Goal: Information Seeking & Learning: Check status

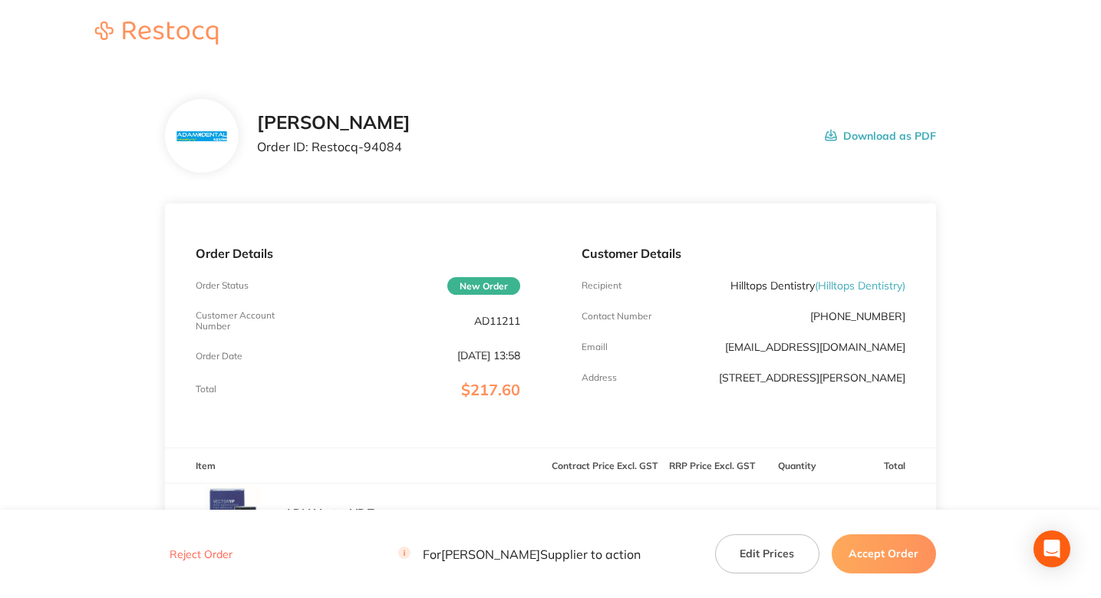
click at [408, 41] on header at bounding box center [550, 34] width 1101 height 68
click at [582, 80] on section "[PERSON_NAME] Order ID: Restocq- 94084 Download as PDF Order Details Order Stat…" at bounding box center [550, 603] width 771 height 1071
click at [675, 76] on section "Adam Dental Order ID: Restocq- 94084 Download as PDF Order Details Order Status…" at bounding box center [550, 603] width 771 height 1071
click at [567, 70] on section "Adam Dental Order ID: Restocq- 94084 Download as PDF Order Details Order Status…" at bounding box center [550, 603] width 771 height 1071
click at [523, 128] on div "Adam Dental Order ID: Restocq- 94084 Download as PDF" at bounding box center [596, 136] width 679 height 48
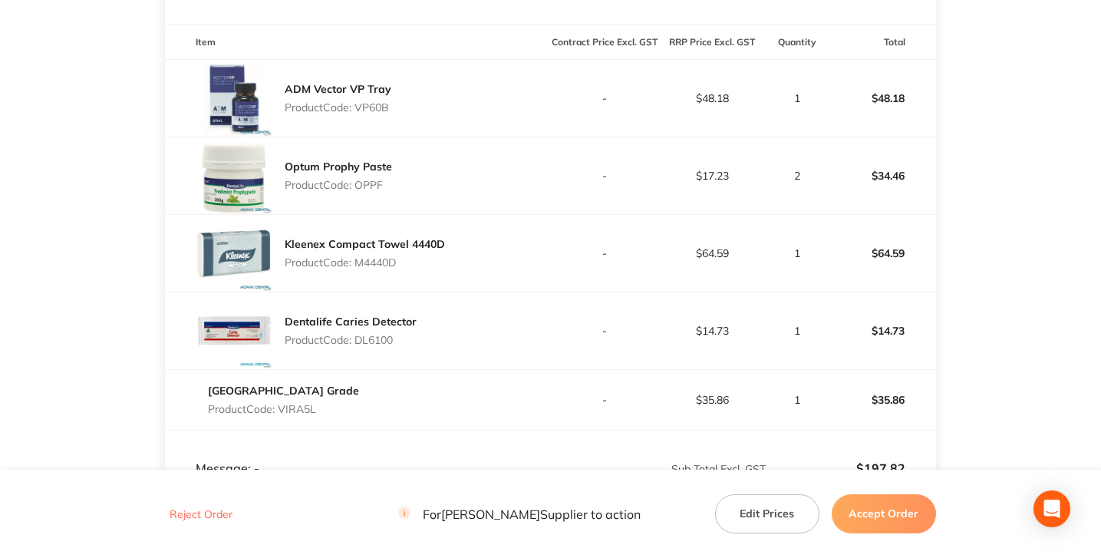
scroll to position [424, 0]
click at [951, 246] on main "Adam Dental Order ID: Restocq- 94084 Download as PDF Order Details Order Status…" at bounding box center [550, 179] width 1101 height 1071
click at [371, 93] on link "ADM Vector VP Tray" at bounding box center [338, 88] width 107 height 14
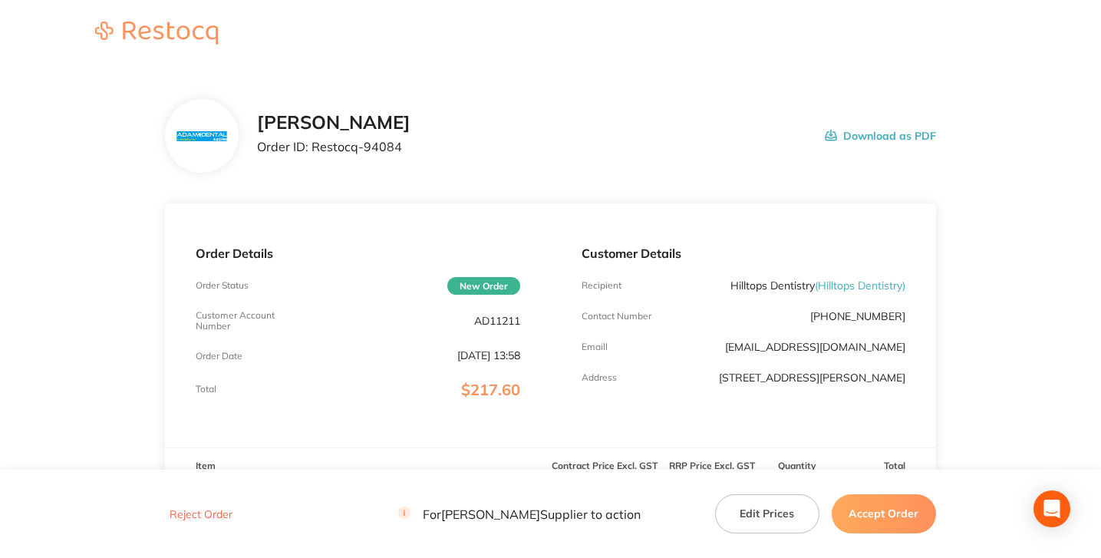
click at [564, 172] on div "Adam Dental Order ID: Restocq- 94084 Download as PDF" at bounding box center [550, 136] width 771 height 74
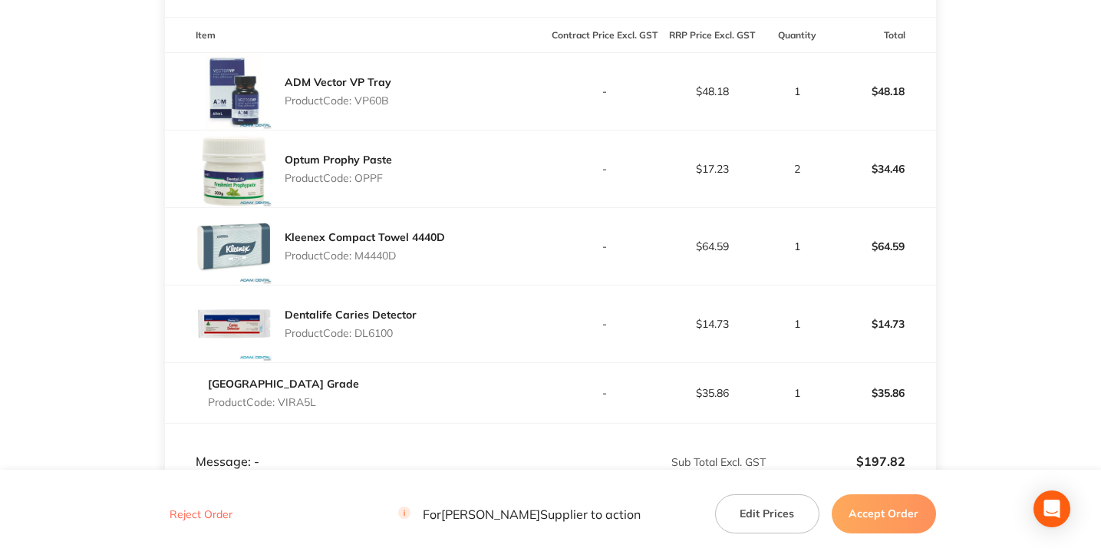
scroll to position [444, 0]
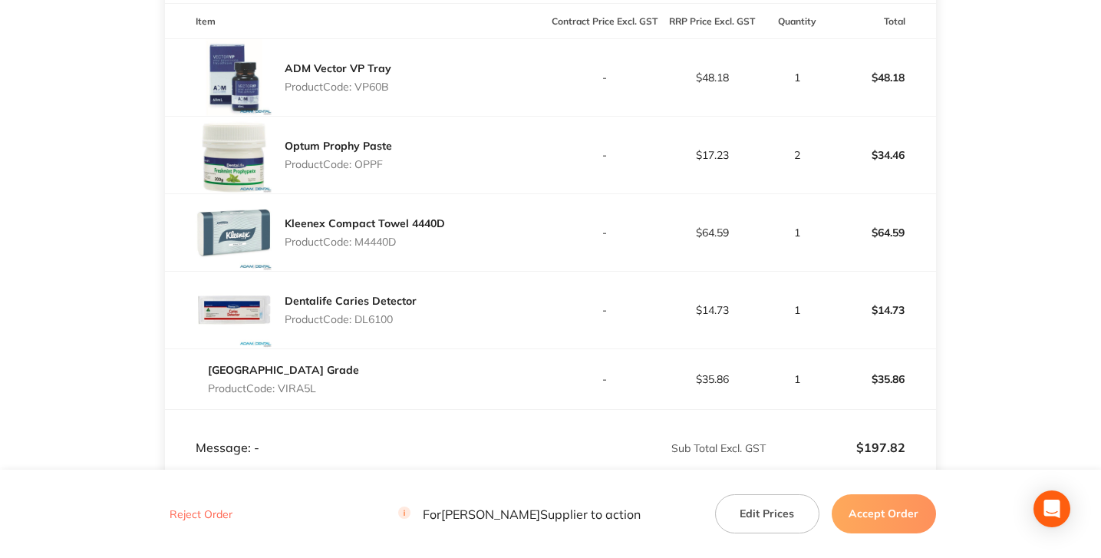
click at [371, 88] on p "Product Code: VP60B" at bounding box center [338, 87] width 107 height 12
copy p "VP60B"
click at [435, 107] on div "ADM Vector VP Tray Product Code: VP60B" at bounding box center [357, 77] width 385 height 77
click at [597, 296] on td "-" at bounding box center [605, 311] width 108 height 78
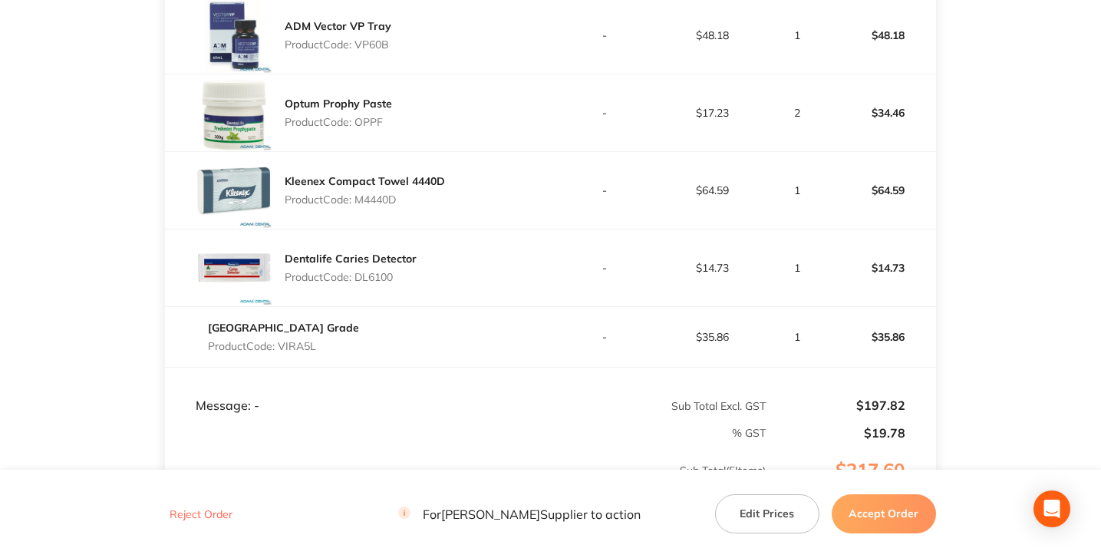
scroll to position [486, 0]
click at [108, 319] on main "Adam Dental Order ID: Restocq- 94084 Download as PDF Order Details Order Status…" at bounding box center [550, 117] width 1101 height 1071
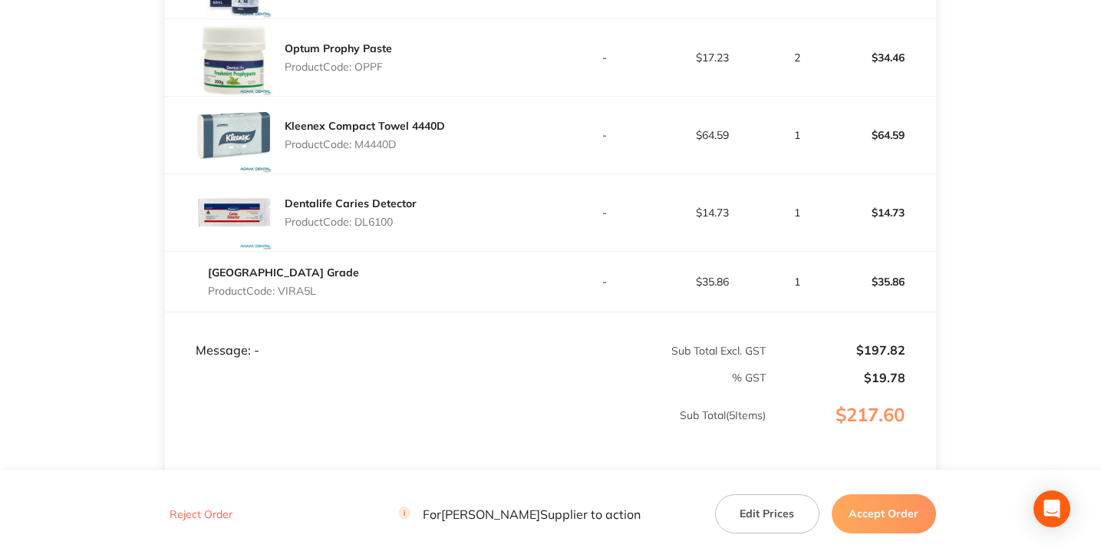
scroll to position [550, 0]
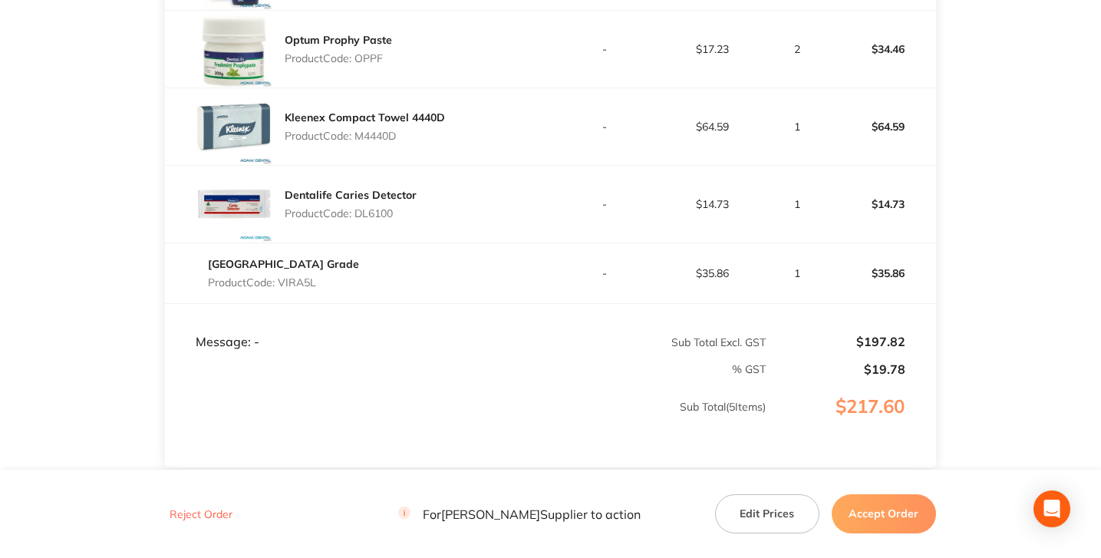
click at [1064, 251] on main "Adam Dental Order ID: Restocq- 94084 Download as PDF Order Details Order Status…" at bounding box center [550, 53] width 1101 height 1071
click at [999, 226] on main "Adam Dental Order ID: Restocq- 94084 Download as PDF Order Details Order Status…" at bounding box center [550, 53] width 1101 height 1071
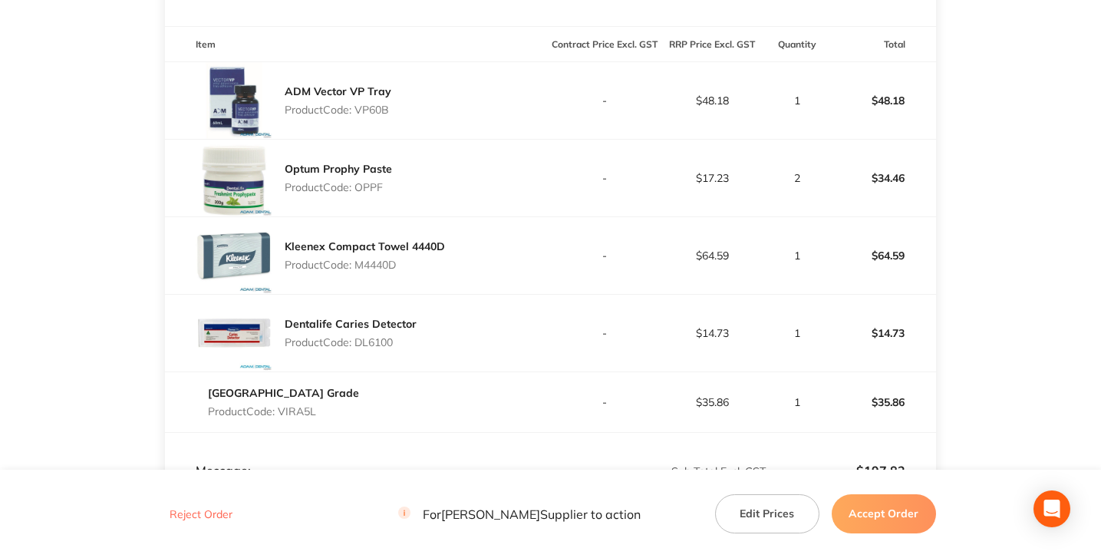
scroll to position [411, 0]
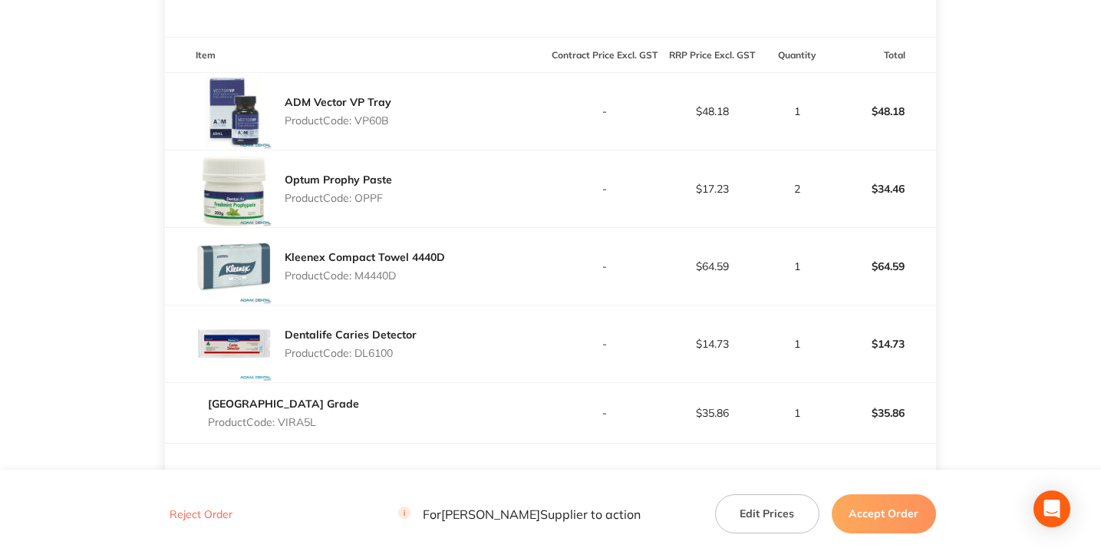
click at [372, 121] on p "Product Code: VP60B" at bounding box center [338, 120] width 107 height 12
copy p "VP60B"
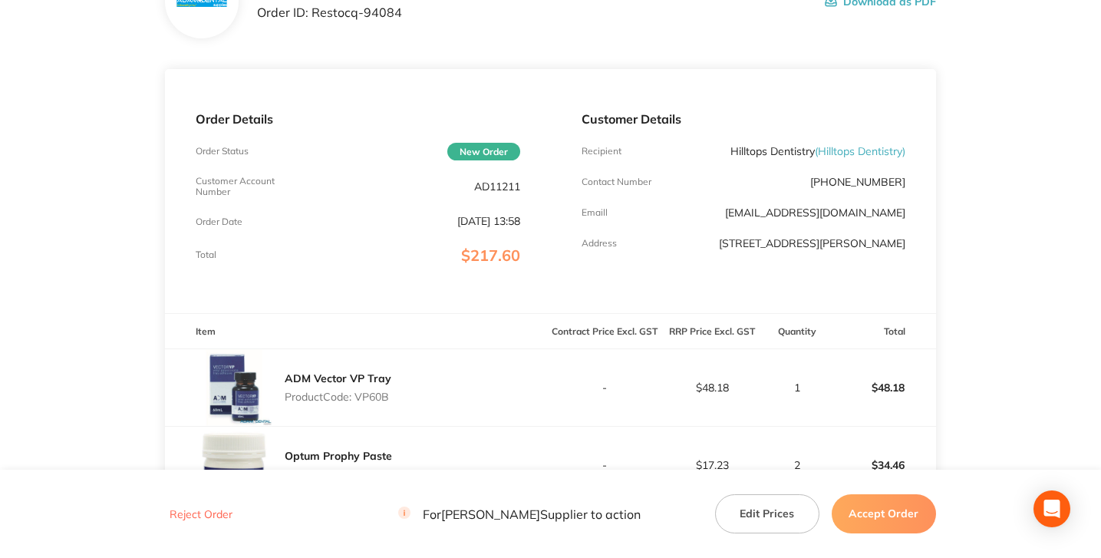
scroll to position [0, 0]
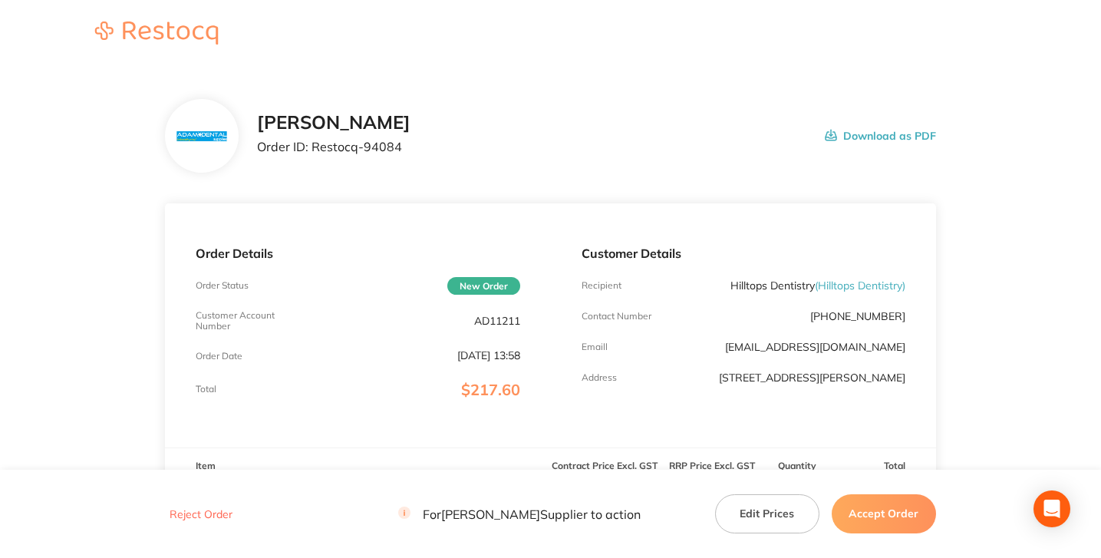
click at [451, 163] on div "Adam Dental Order ID: Restocq- 94084 Download as PDF" at bounding box center [550, 136] width 771 height 74
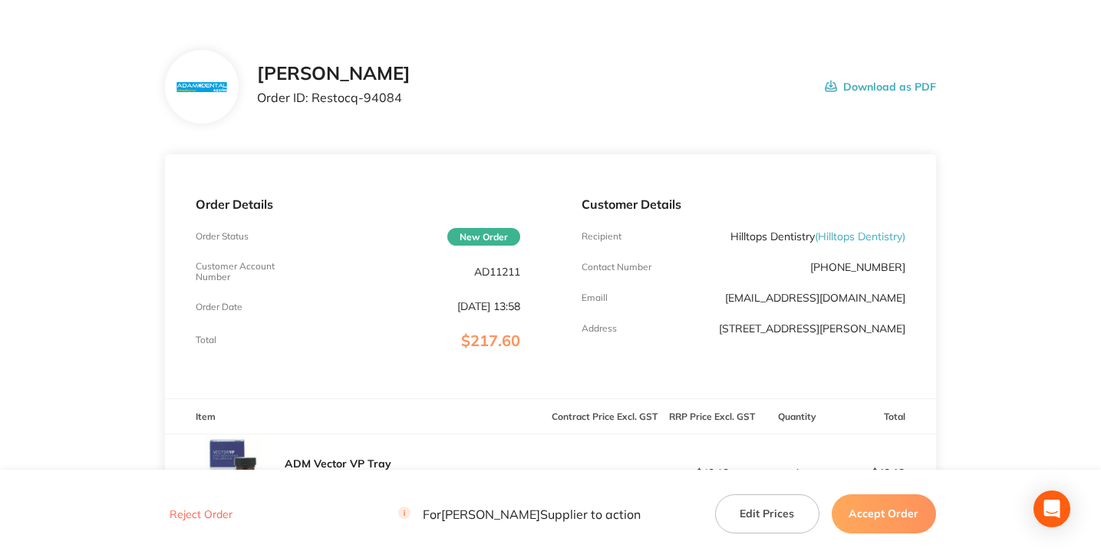
click at [381, 98] on p "Order ID: Restocq- 94084" at bounding box center [334, 98] width 154 height 14
copy p "94084"
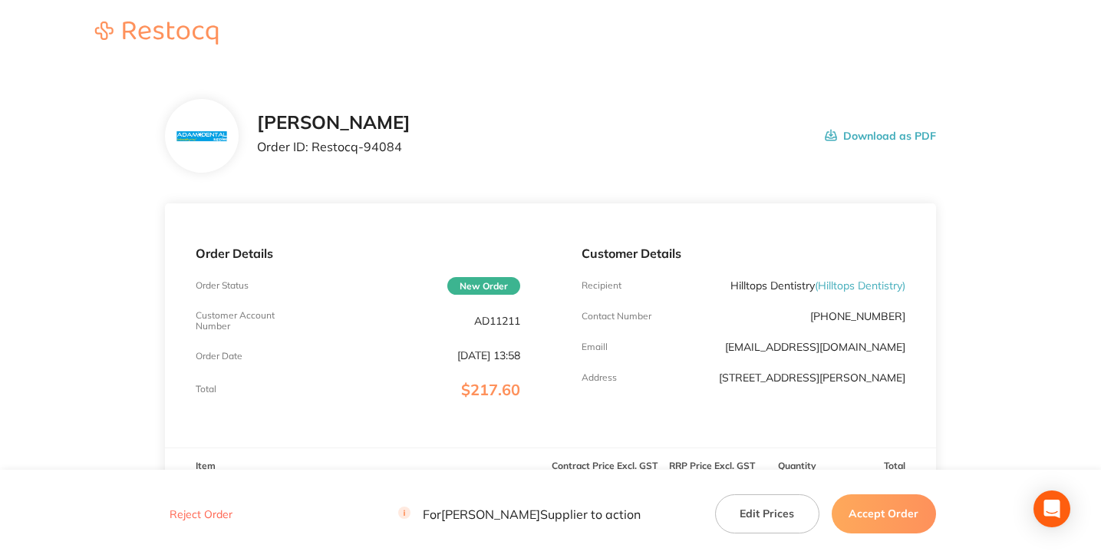
click at [519, 102] on div "Adam Dental Order ID: Restocq- 94084 Download as PDF" at bounding box center [550, 136] width 771 height 74
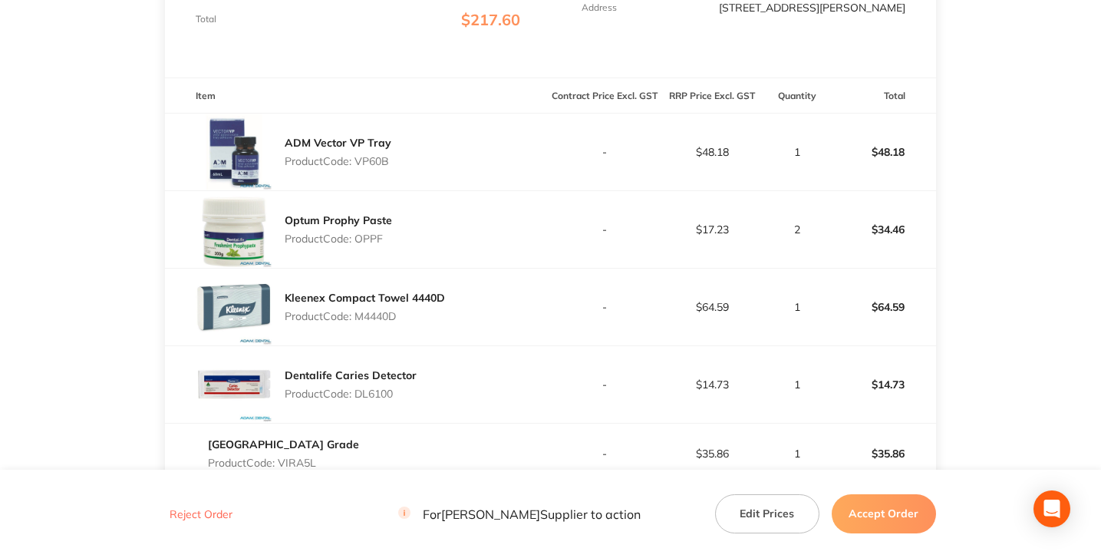
scroll to position [391, 0]
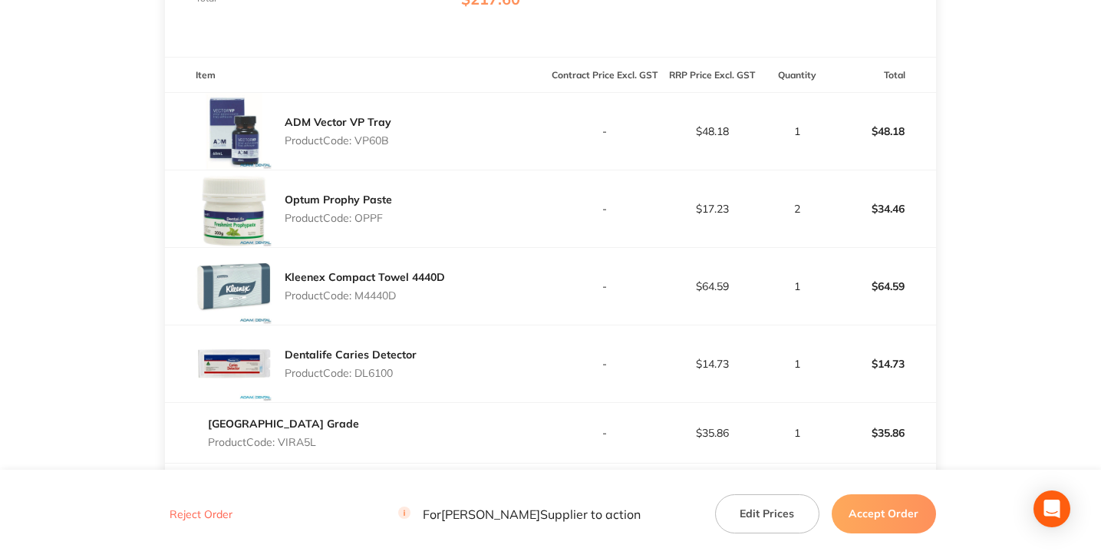
click at [375, 144] on p "Product Code: VP60B" at bounding box center [338, 140] width 107 height 12
copy p "VP60B"
click at [379, 223] on p "Product Code: OPPF" at bounding box center [338, 218] width 107 height 12
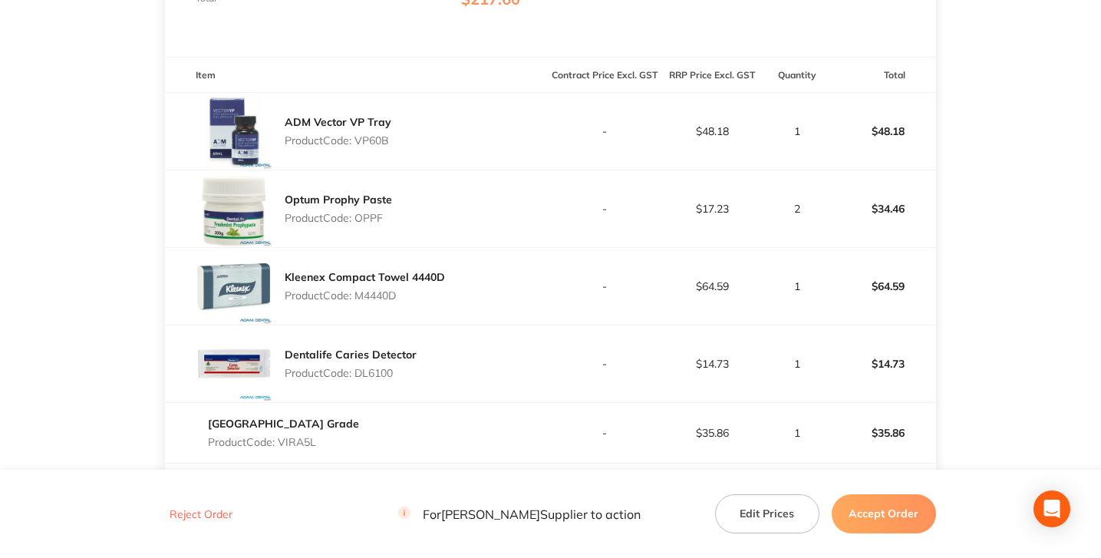
copy p "OPPF"
click at [385, 297] on p "Product Code: M4440D" at bounding box center [365, 295] width 160 height 12
copy p "M4440D"
click at [381, 370] on p "Product Code: DL6100" at bounding box center [351, 373] width 132 height 12
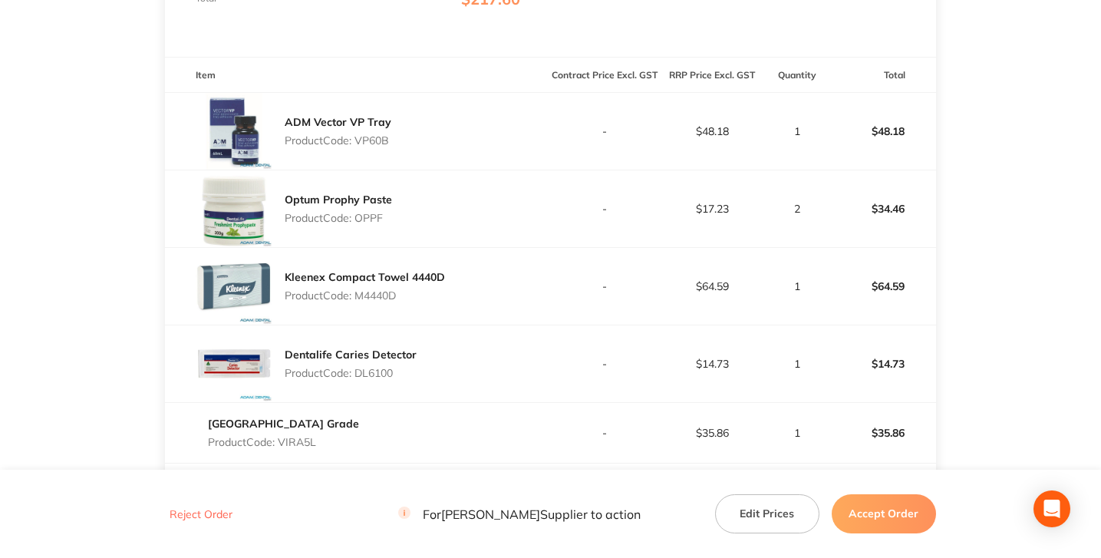
click at [381, 370] on p "Product Code: DL6100" at bounding box center [351, 373] width 132 height 12
copy p "DL6100"
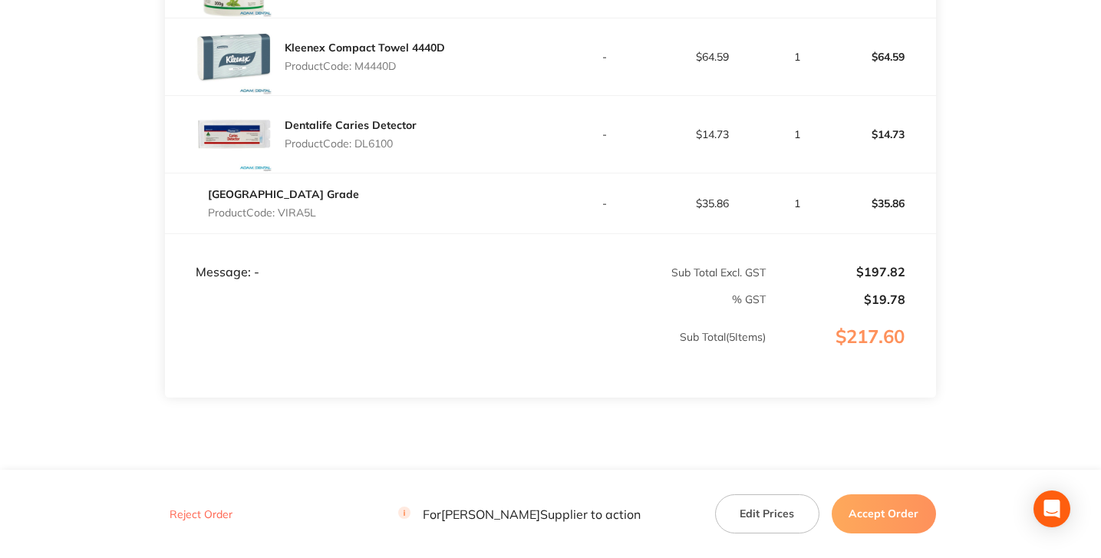
click at [302, 216] on p "Product Code: VIRA5L" at bounding box center [283, 212] width 151 height 12
copy p "VIRA5L"
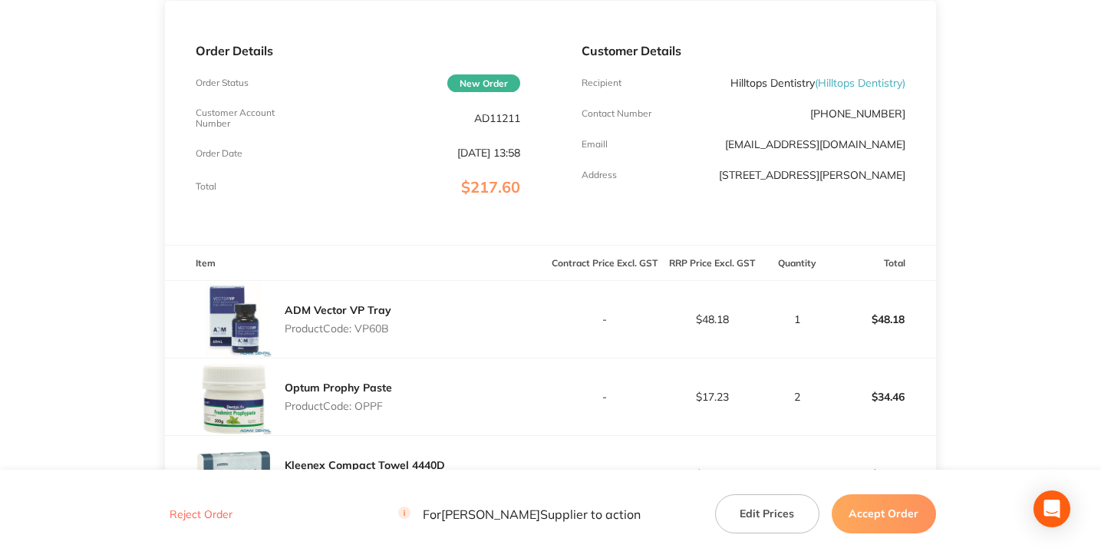
scroll to position [0, 0]
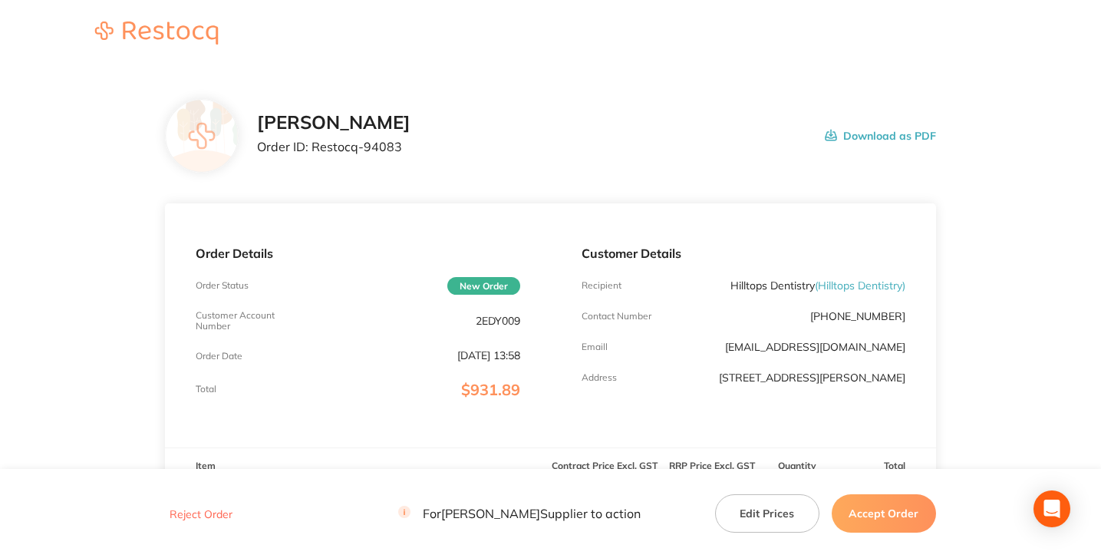
click at [373, 153] on p "Order ID: Restocq- 94083" at bounding box center [334, 147] width 154 height 14
copy p "94083"
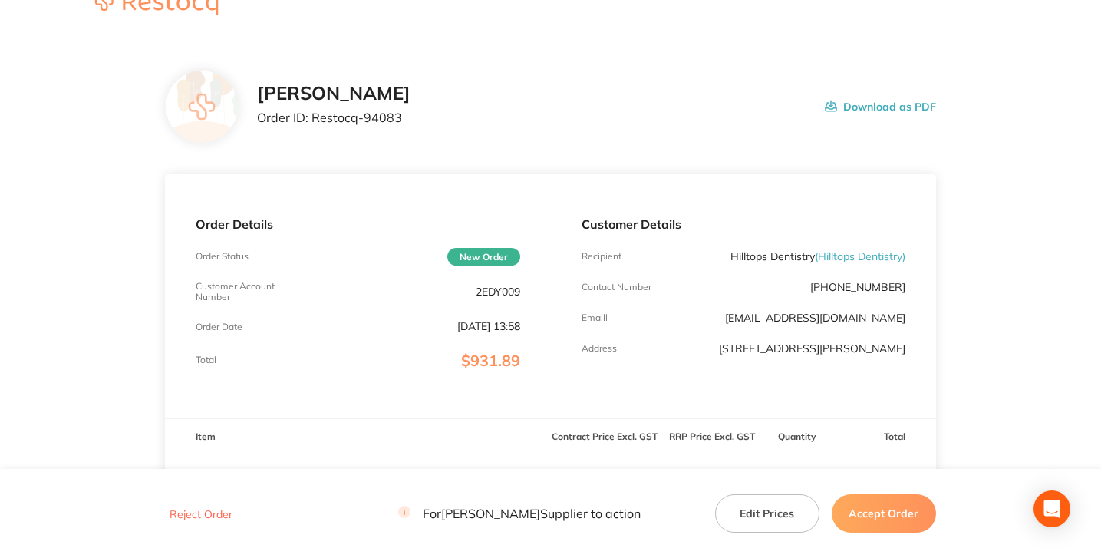
scroll to position [34, 0]
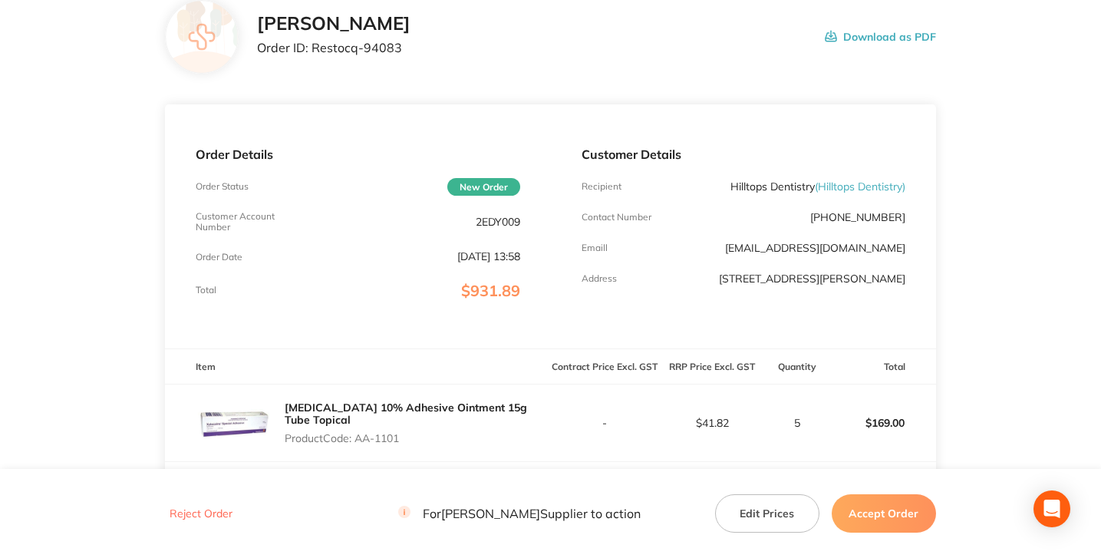
click at [583, 70] on div "[PERSON_NAME] Order ID: Restocq- 94083 Download as PDF" at bounding box center [550, 37] width 771 height 74
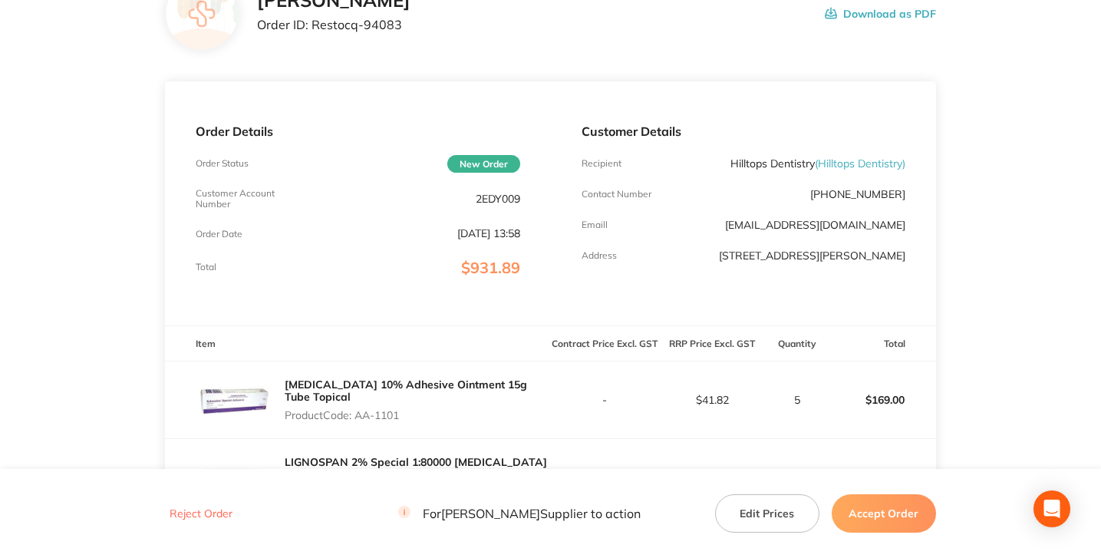
scroll to position [124, 0]
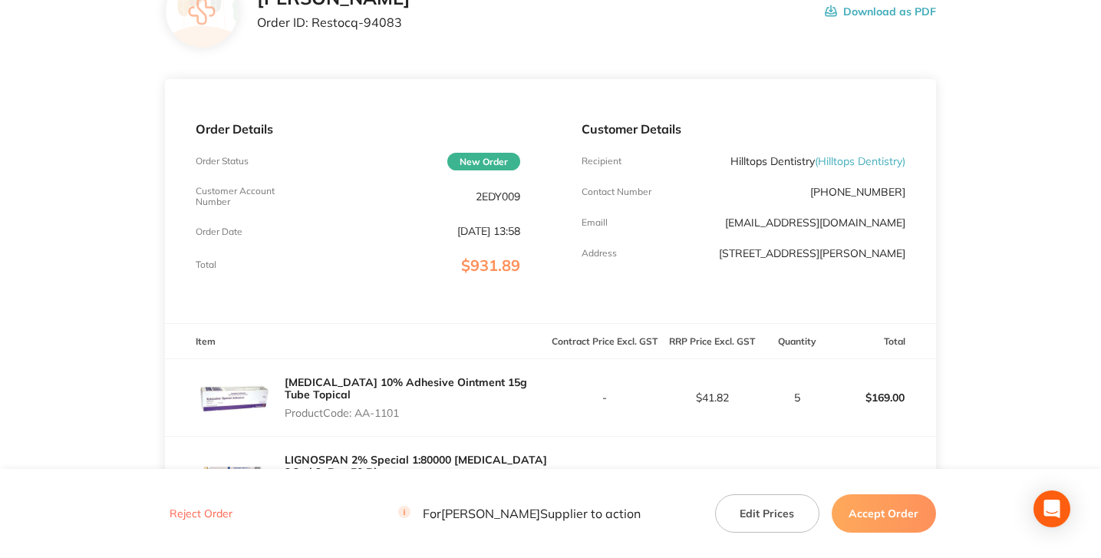
click at [583, 70] on section "[PERSON_NAME] Order ID: Restocq- 94083 Download as PDF Order Details Order Stat…" at bounding box center [550, 562] width 771 height 1237
click at [556, 64] on section "[PERSON_NAME] Order ID: Restocq- 94083 Download as PDF Order Details Order Stat…" at bounding box center [550, 562] width 771 height 1237
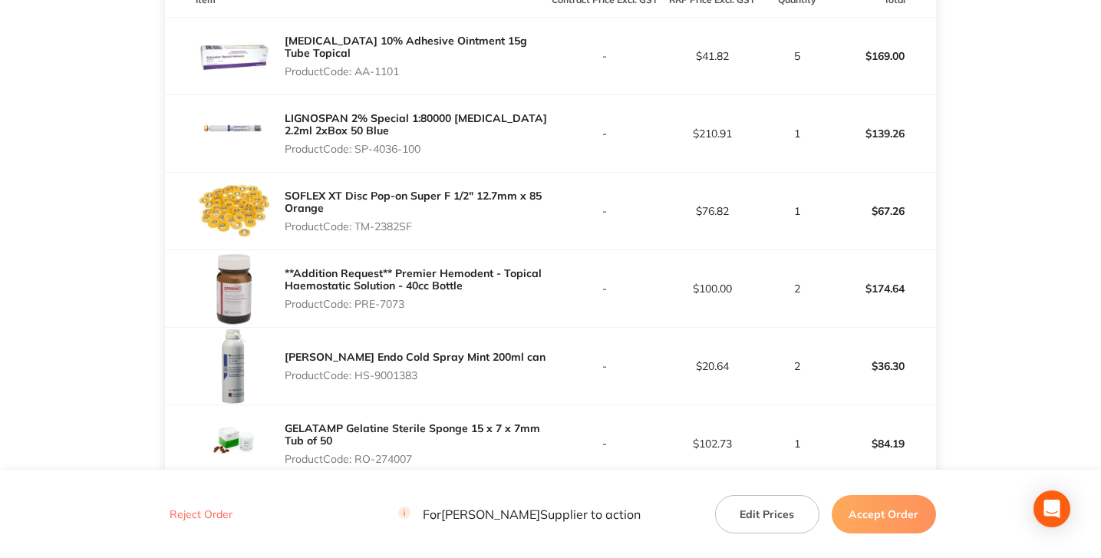
scroll to position [394, 0]
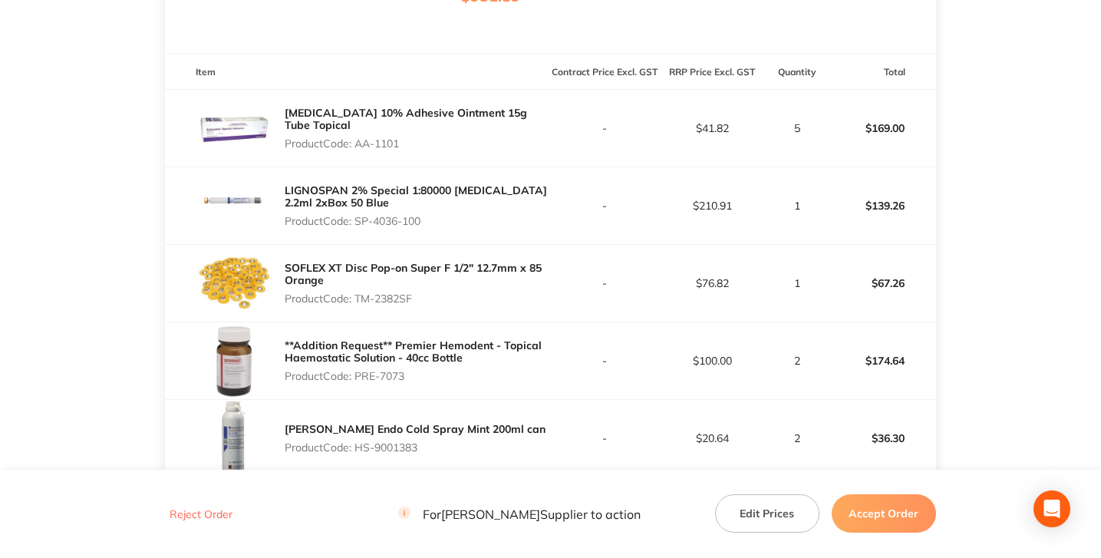
click at [968, 136] on main "[PERSON_NAME] Order ID: Restocq- 94083 Download as PDF Order Details Order Stat…" at bounding box center [550, 335] width 1101 height 1321
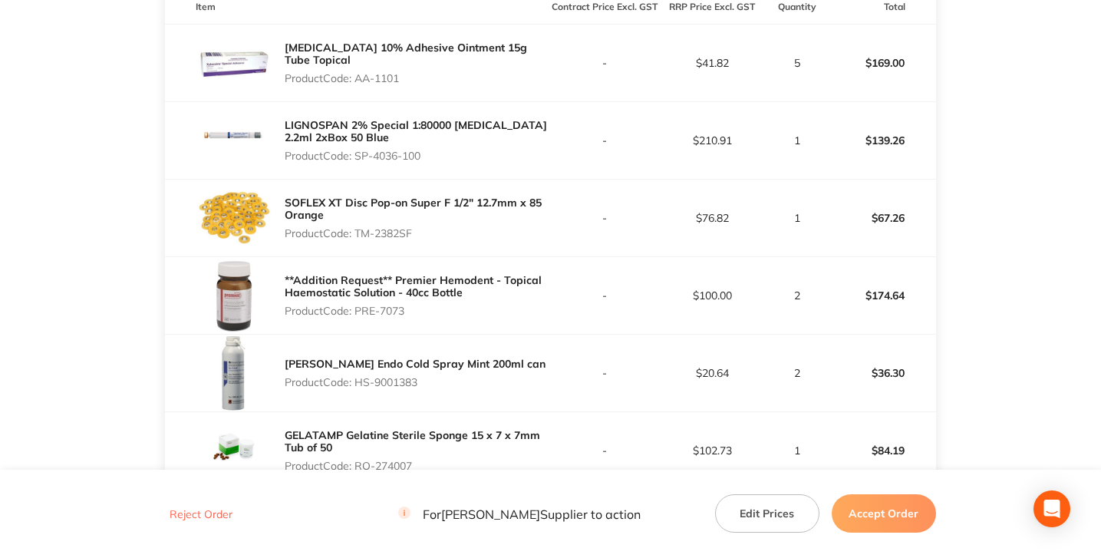
click at [968, 136] on main "[PERSON_NAME] Order ID: Restocq- 94083 Download as PDF Order Details Order Stat…" at bounding box center [550, 269] width 1101 height 1321
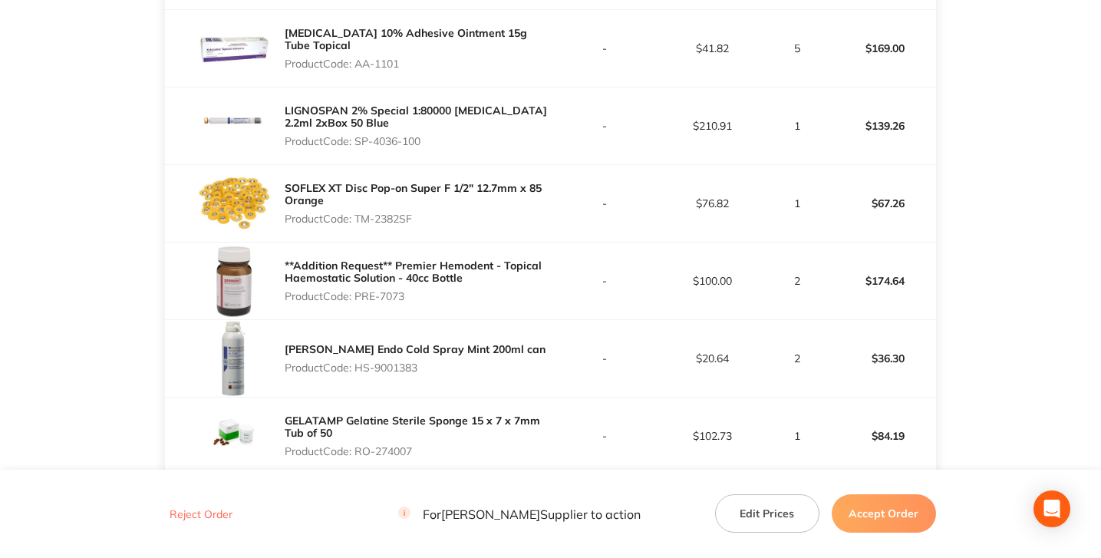
scroll to position [473, 0]
click at [1038, 117] on main "[PERSON_NAME] Order ID: Restocq- 94083 Download as PDF Order Details Order Stat…" at bounding box center [550, 256] width 1101 height 1321
click at [68, 190] on main "[PERSON_NAME] Order ID: Restocq- 94083 Download as PDF Order Details Order Stat…" at bounding box center [550, 256] width 1101 height 1321
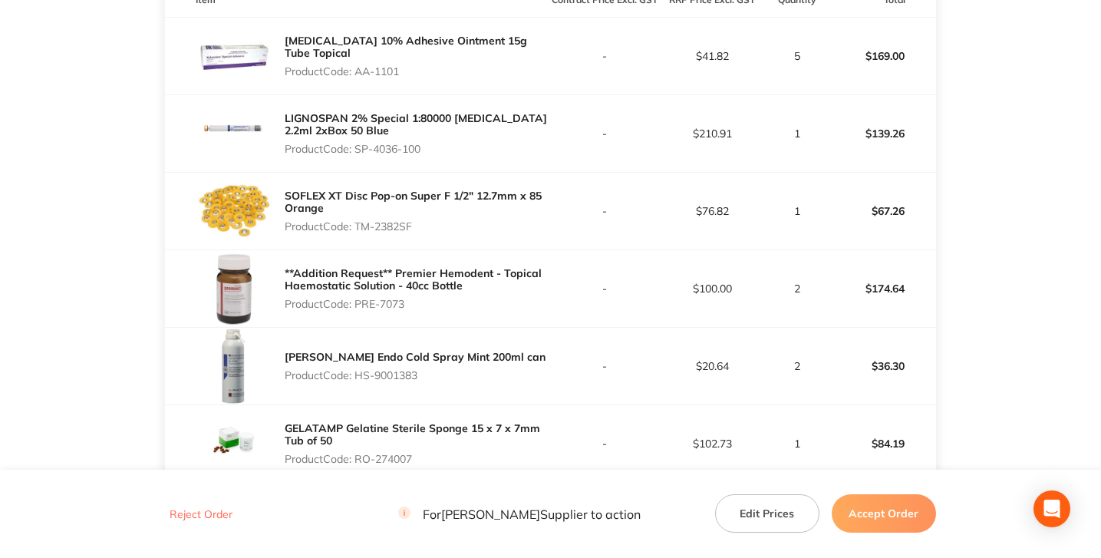
scroll to position [467, 0]
click at [712, 58] on p "$41.82" at bounding box center [712, 55] width 107 height 12
click at [970, 71] on main "[PERSON_NAME] Order ID: Restocq- 94083 Download as PDF Order Details Order Stat…" at bounding box center [550, 262] width 1101 height 1321
click at [970, 111] on main "[PERSON_NAME] Order ID: Restocq- 94083 Download as PDF Order Details Order Stat…" at bounding box center [550, 262] width 1101 height 1321
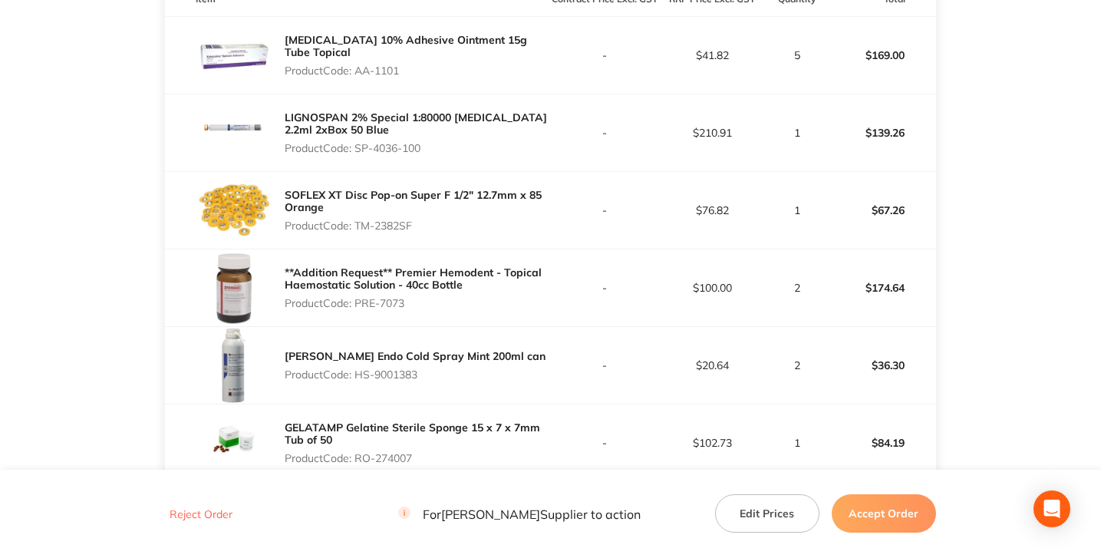
click at [77, 180] on main "[PERSON_NAME] Order ID: Restocq- 94083 Download as PDF Order Details Order Stat…" at bounding box center [550, 262] width 1101 height 1321
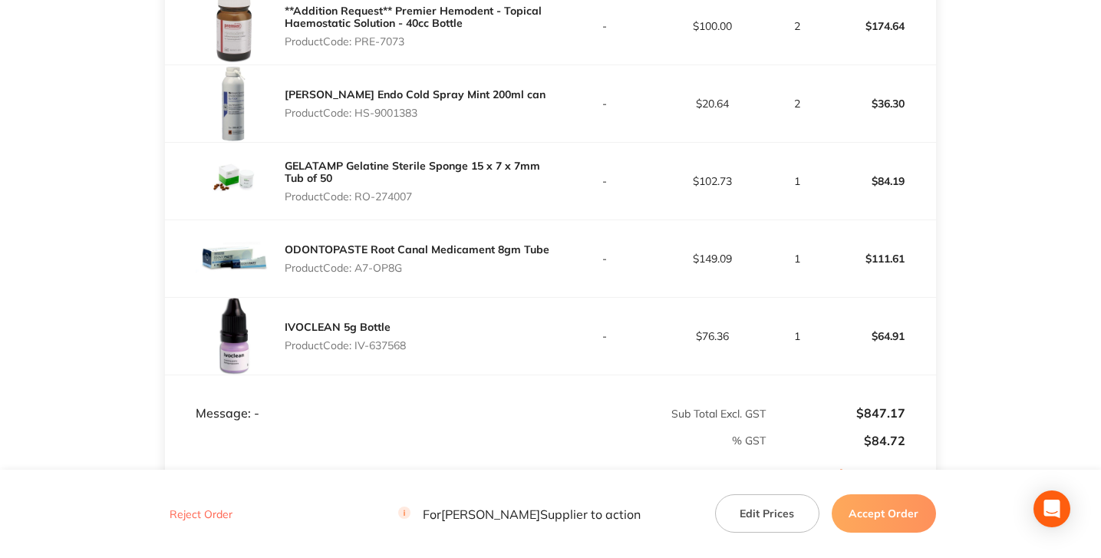
scroll to position [709, 0]
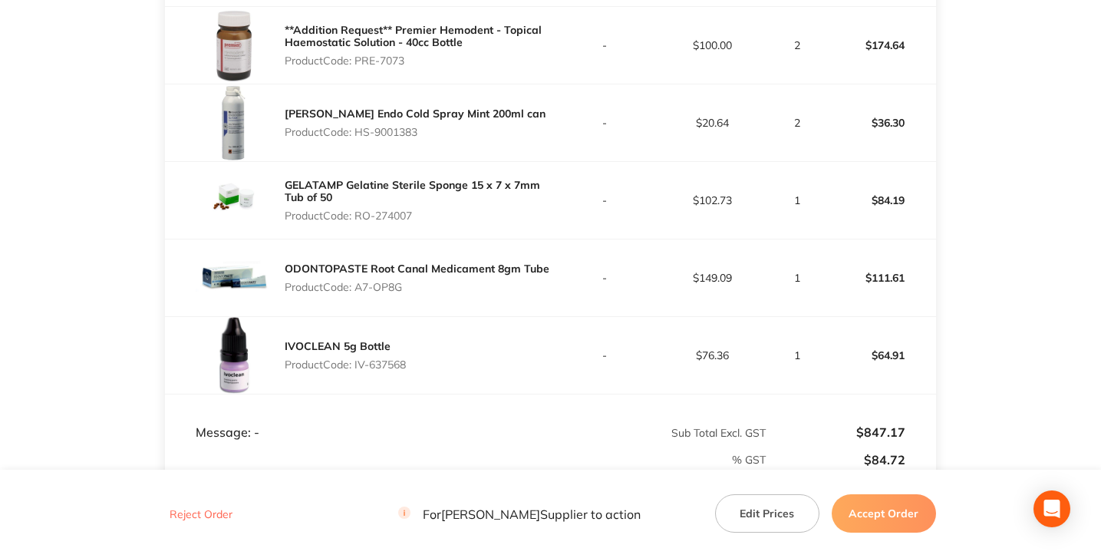
click at [993, 249] on main "[PERSON_NAME] Order ID: Restocq- 94083 Download as PDF Order Details Order Stat…" at bounding box center [550, 19] width 1101 height 1321
click at [992, 239] on main "[PERSON_NAME] Order ID: Restocq- 94083 Download as PDF Order Details Order Stat…" at bounding box center [550, 19] width 1101 height 1321
click at [988, 231] on main "[PERSON_NAME] Order ID: Restocq- 94083 Download as PDF Order Details Order Stat…" at bounding box center [550, 19] width 1101 height 1321
click at [988, 220] on main "[PERSON_NAME] Order ID: Restocq- 94083 Download as PDF Order Details Order Stat…" at bounding box center [550, 19] width 1101 height 1321
click at [989, 248] on main "[PERSON_NAME] Order ID: Restocq- 94083 Download as PDF Order Details Order Stat…" at bounding box center [550, 19] width 1101 height 1321
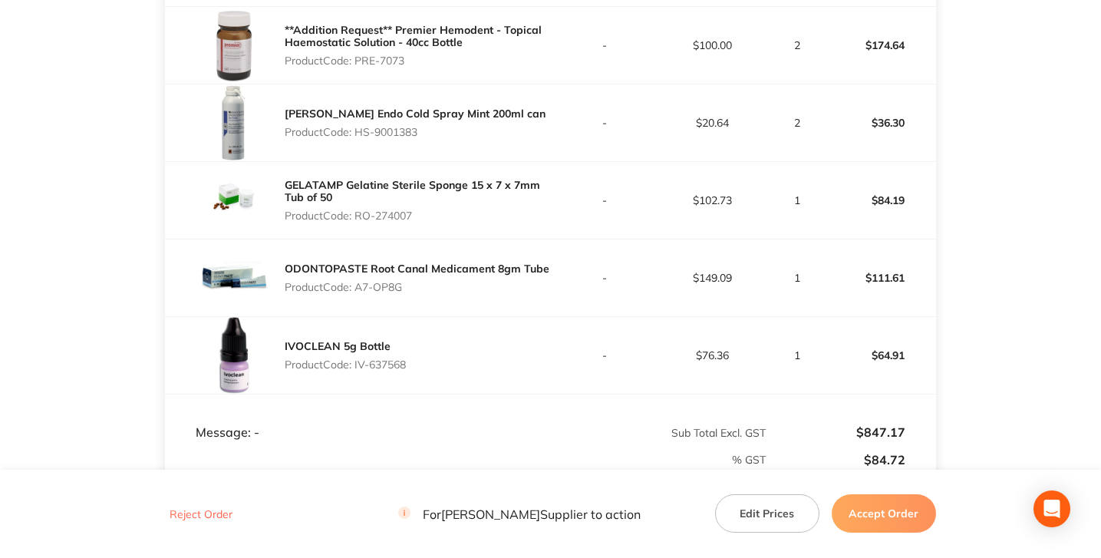
click at [989, 233] on main "[PERSON_NAME] Order ID: Restocq- 94083 Download as PDF Order Details Order Stat…" at bounding box center [550, 19] width 1101 height 1321
click at [975, 236] on main "[PERSON_NAME] Order ID: Restocq- 94083 Download as PDF Order Details Order Stat…" at bounding box center [550, 19] width 1101 height 1321
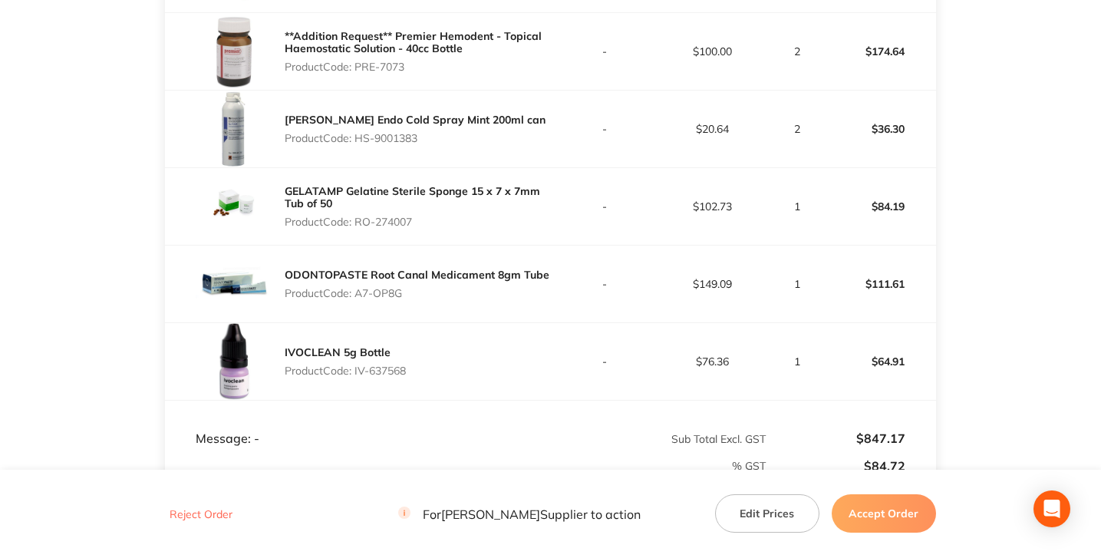
scroll to position [704, 0]
click at [962, 180] on main "[PERSON_NAME] Order ID: Restocq- 94083 Download as PDF Order Details Order Stat…" at bounding box center [550, 24] width 1101 height 1321
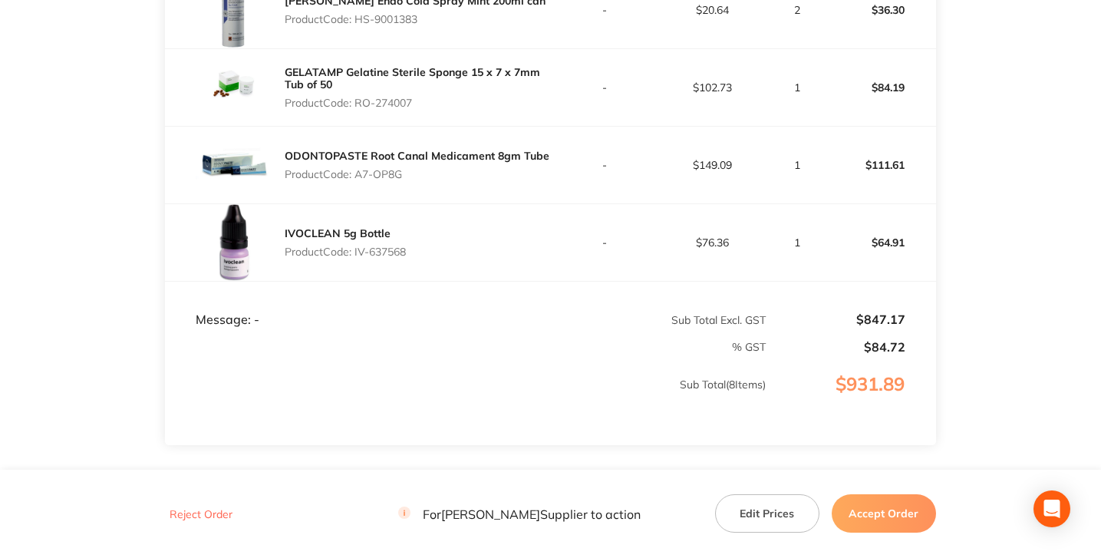
scroll to position [826, 0]
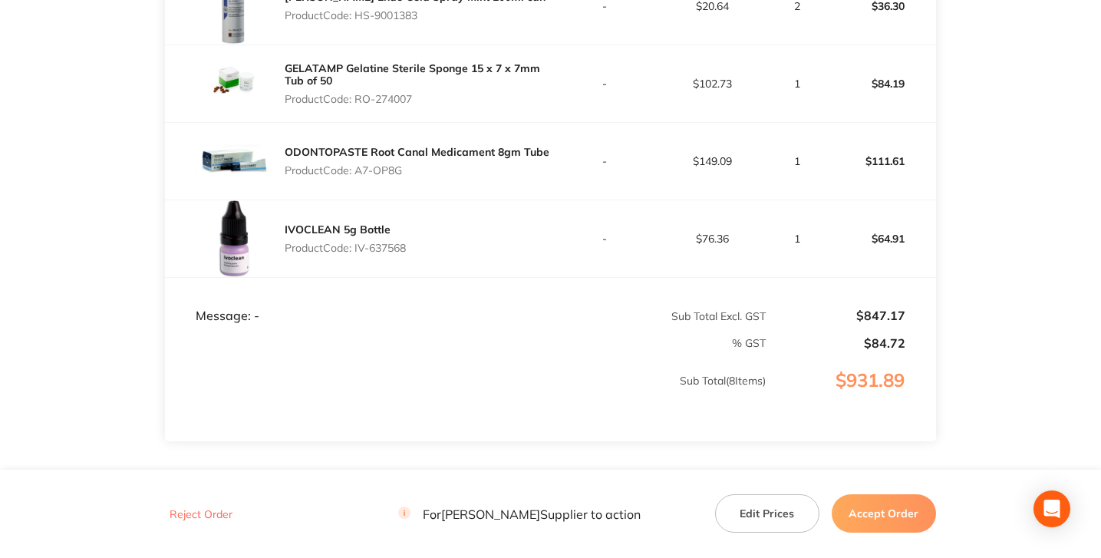
click at [166, 340] on p "% GST" at bounding box center [466, 343] width 600 height 12
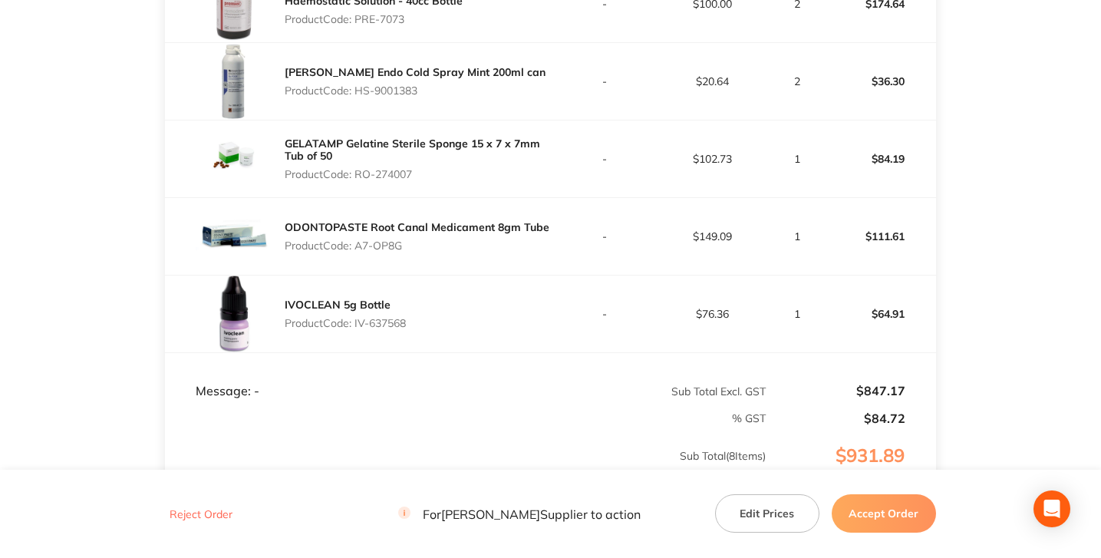
scroll to position [837, 0]
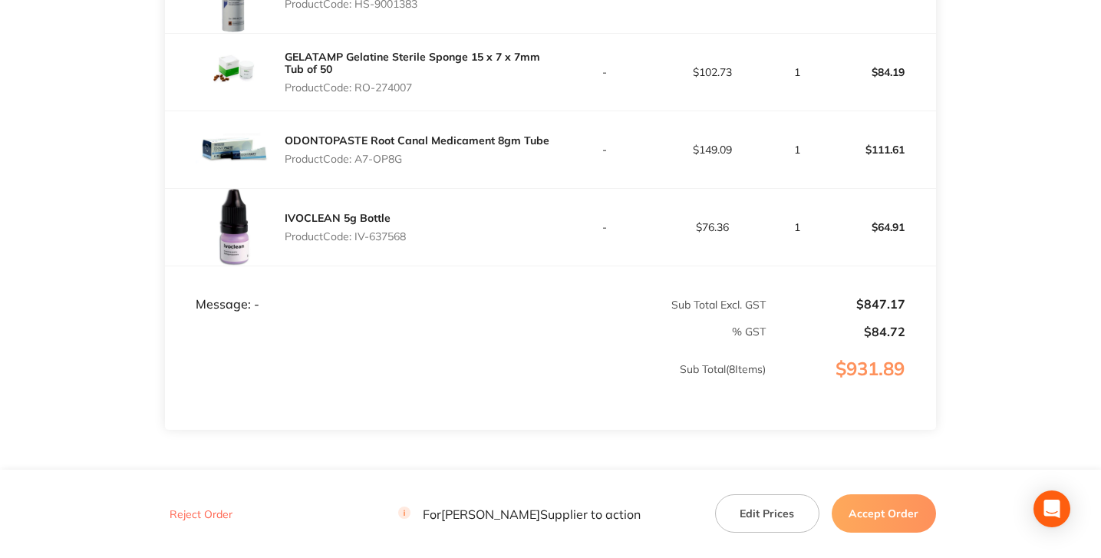
click at [862, 364] on p "$931.89" at bounding box center [852, 384] width 168 height 52
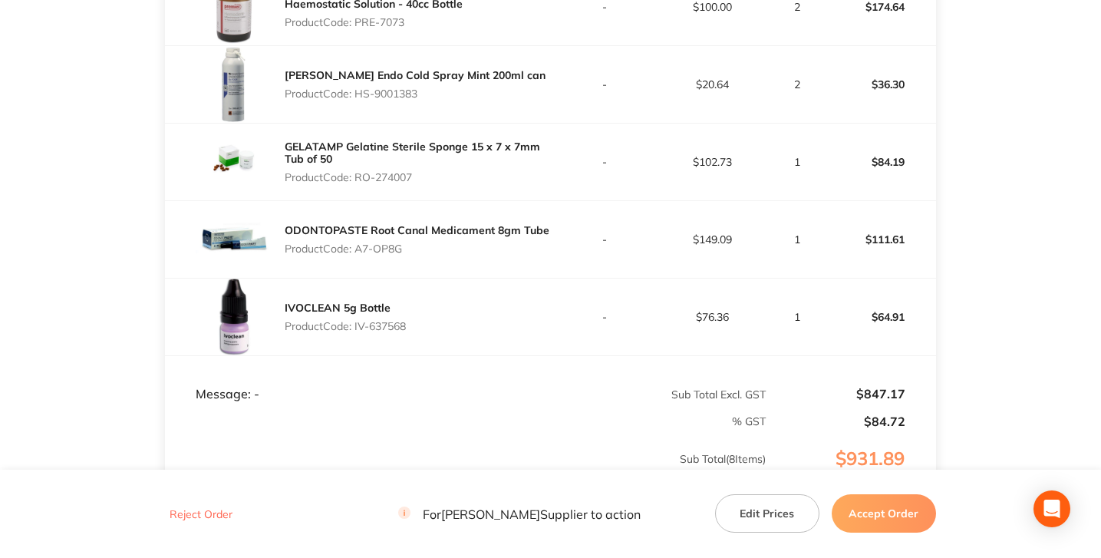
scroll to position [745, 0]
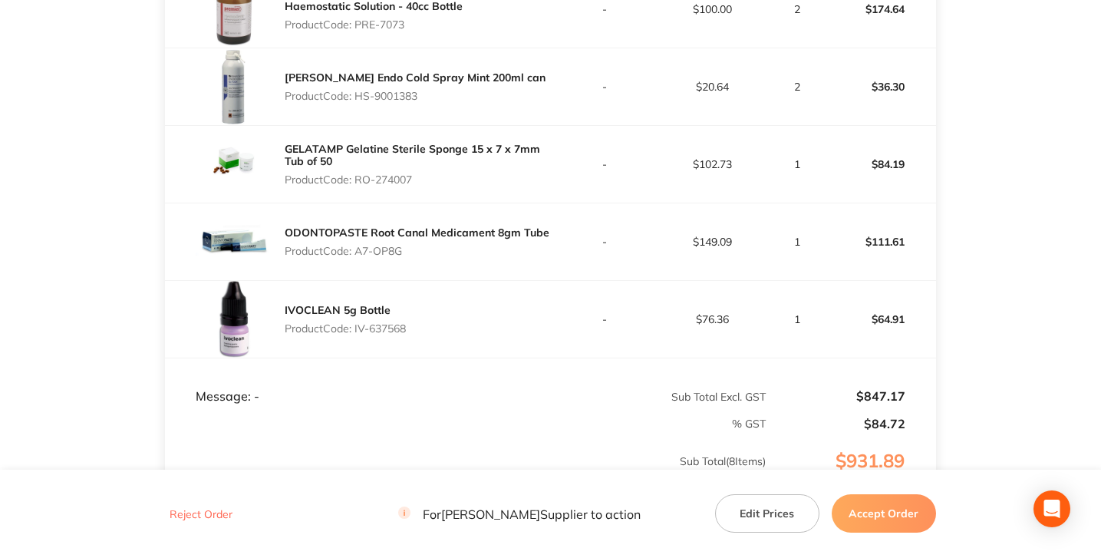
click at [709, 154] on td "$102.73" at bounding box center [713, 165] width 108 height 78
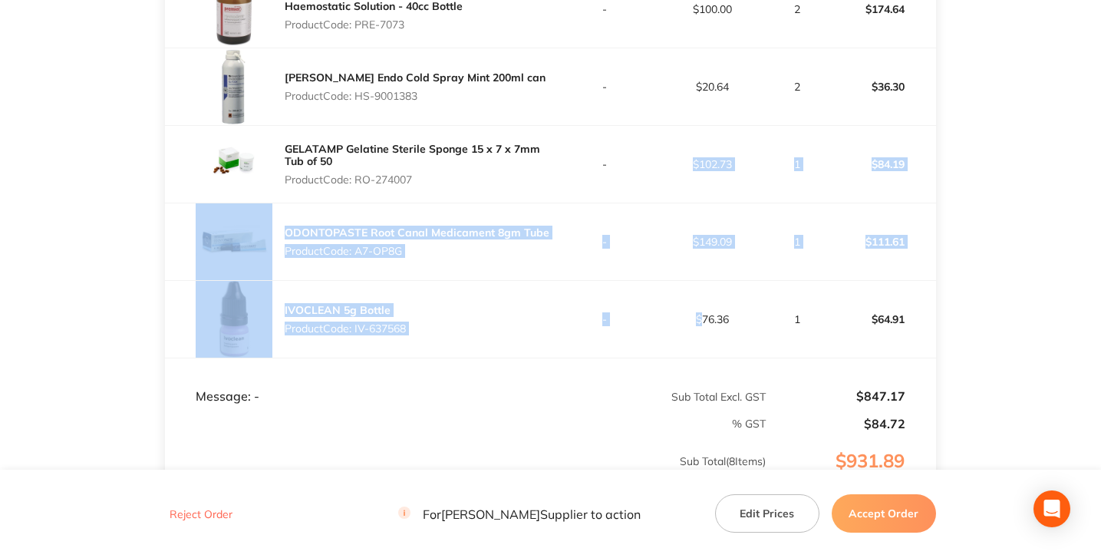
drag, startPoint x: 709, startPoint y: 154, endPoint x: 710, endPoint y: 293, distance: 138.9
click at [710, 293] on tbody "[MEDICAL_DATA] 10% Adhesive Ointment 15g Tube Topical Product Code: AA-1101 - $…" at bounding box center [550, 48] width 771 height 620
click at [710, 293] on td "$76.36" at bounding box center [713, 320] width 108 height 78
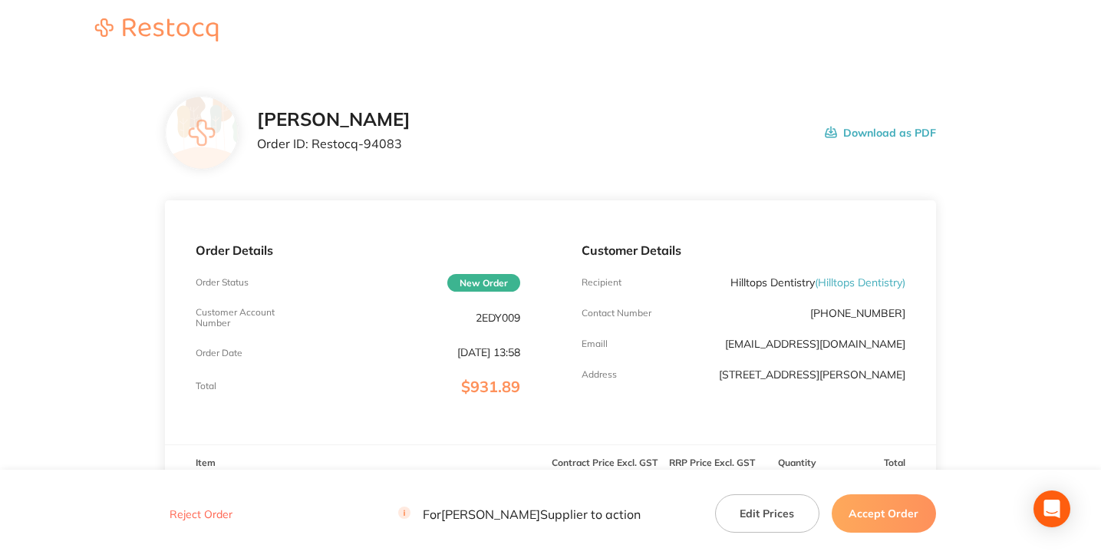
scroll to position [0, 0]
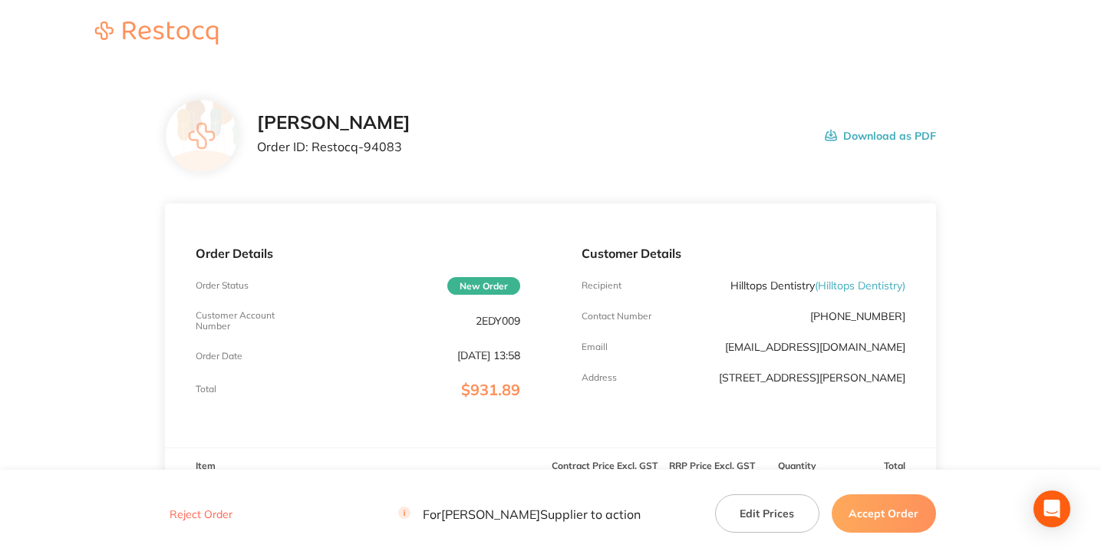
click at [586, 68] on header at bounding box center [550, 34] width 1101 height 68
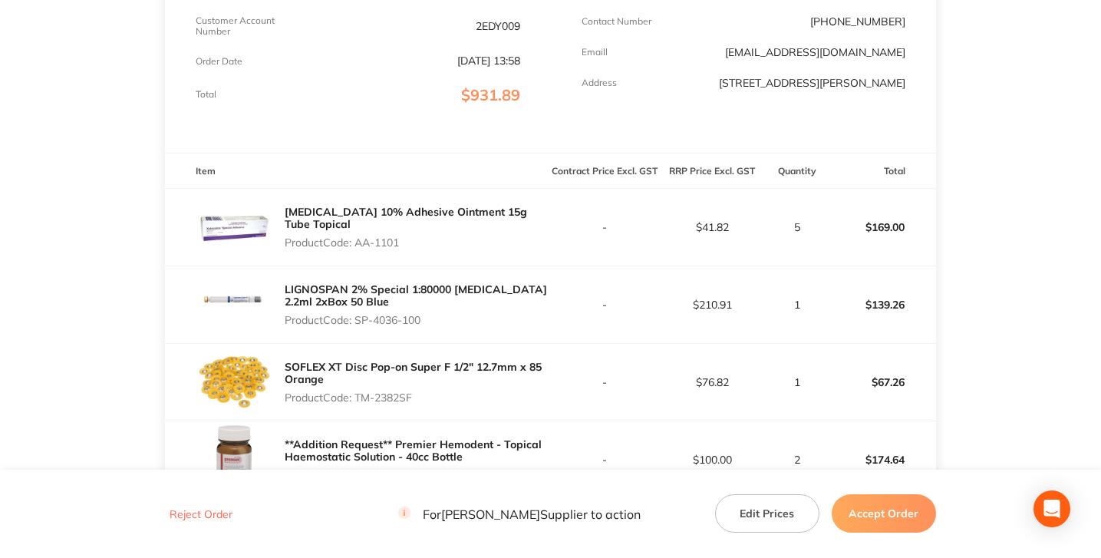
scroll to position [305, 0]
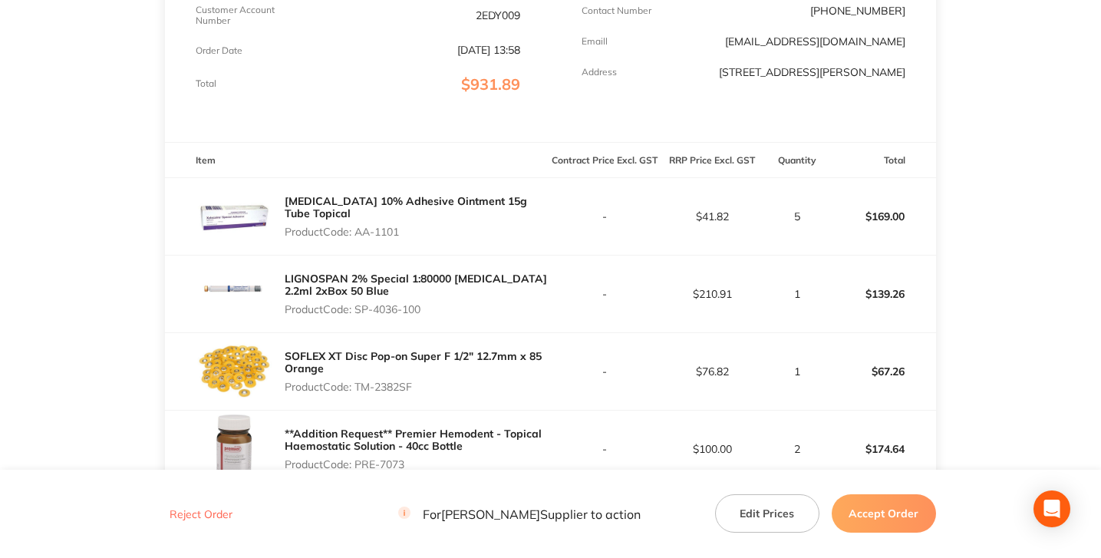
click at [1006, 161] on main "[PERSON_NAME] Order ID: Restocq- 94083 Download as PDF Order Details Order Stat…" at bounding box center [550, 423] width 1101 height 1321
click at [987, 202] on main "[PERSON_NAME] Order ID: Restocq- 94083 Download as PDF Order Details Order Stat…" at bounding box center [550, 423] width 1101 height 1321
click at [725, 224] on td "$41.82" at bounding box center [713, 217] width 108 height 78
click at [723, 224] on td "$41.82" at bounding box center [713, 217] width 108 height 78
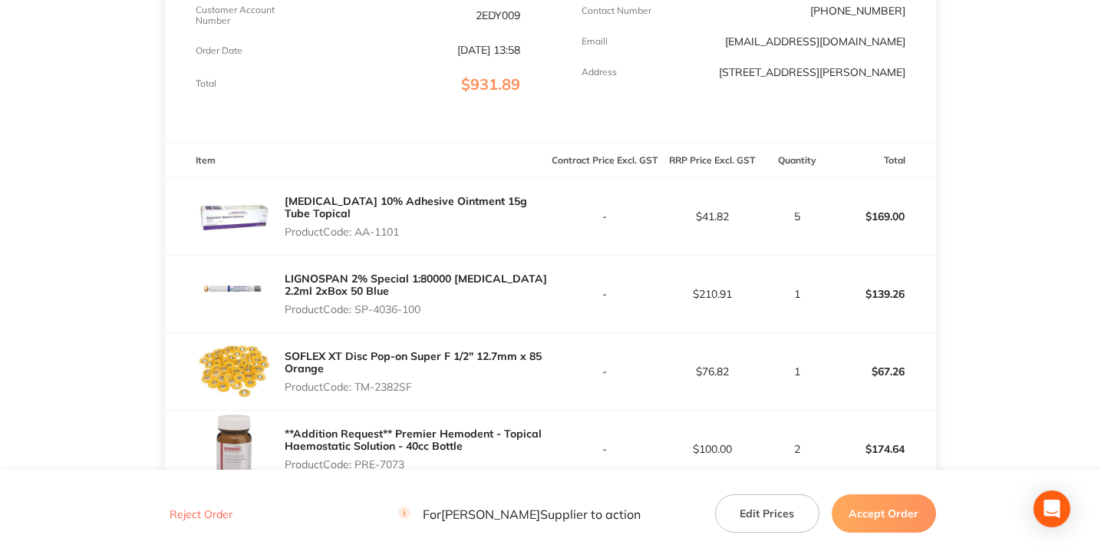
click at [723, 224] on td "$41.82" at bounding box center [713, 217] width 108 height 78
click at [719, 220] on p "$41.82" at bounding box center [712, 216] width 107 height 12
click at [708, 219] on p "$41.82" at bounding box center [712, 216] width 107 height 12
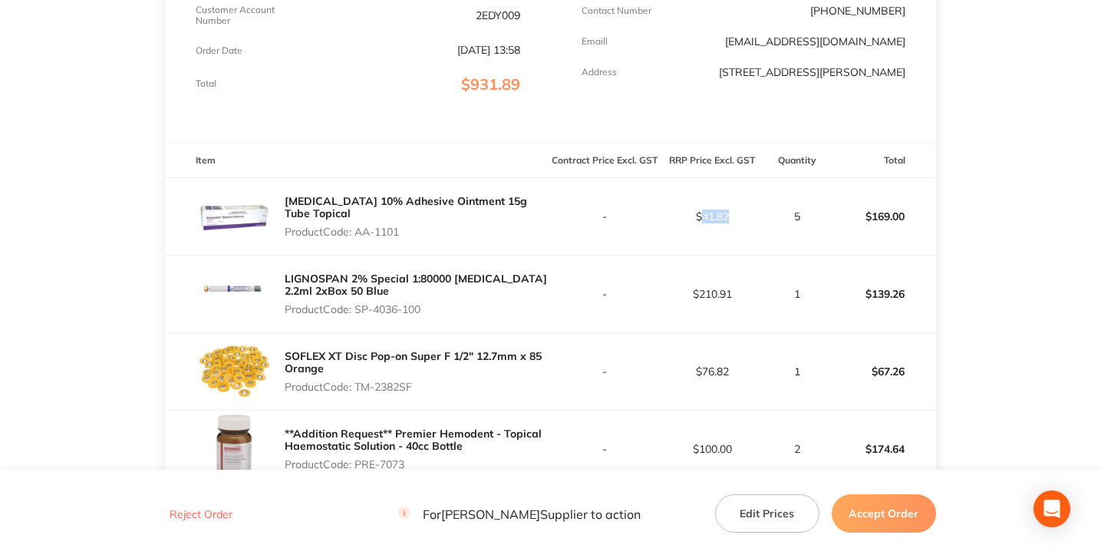
click at [708, 219] on p "$41.82" at bounding box center [712, 216] width 107 height 12
click at [719, 290] on p "$210.91" at bounding box center [712, 294] width 107 height 12
click at [61, 176] on main "[PERSON_NAME] Order ID: Restocq- 94083 Download as PDF Order Details Order Stat…" at bounding box center [550, 423] width 1101 height 1321
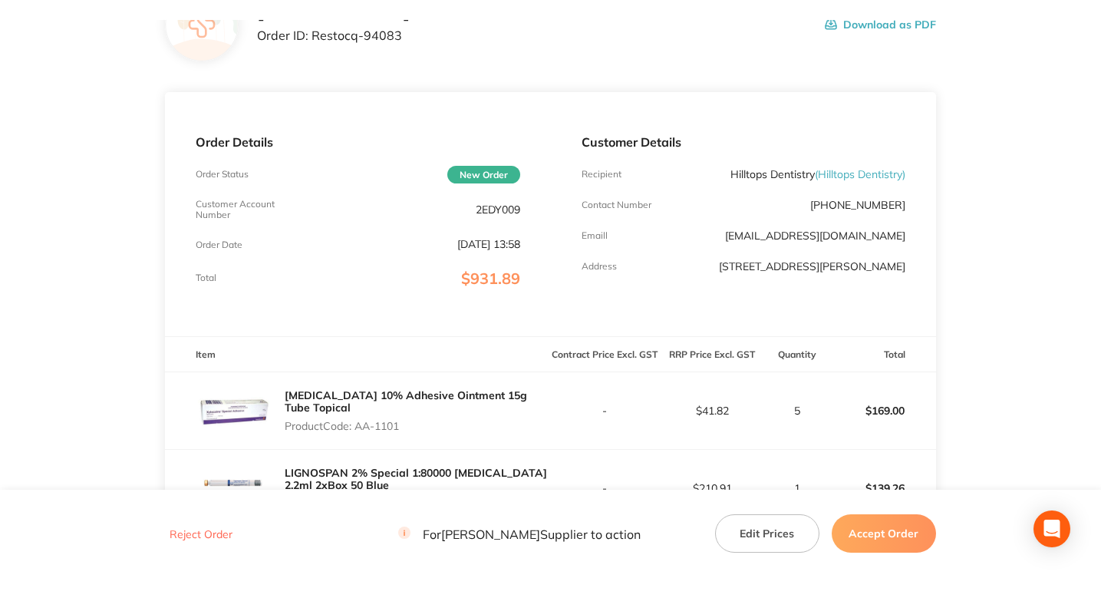
scroll to position [113, 0]
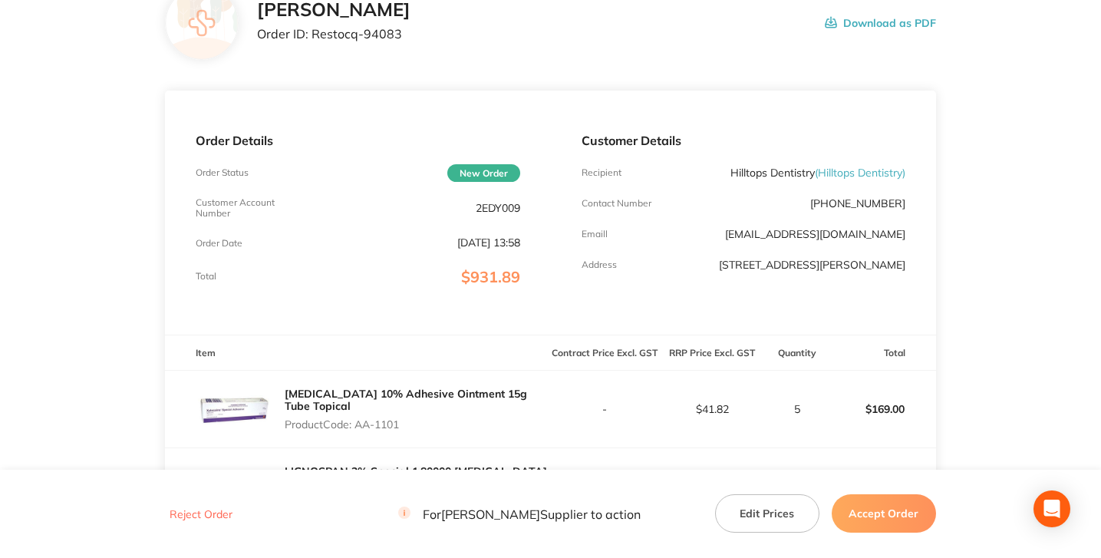
click at [519, 54] on div "[PERSON_NAME] Order ID: Restocq- 94083 Download as PDF" at bounding box center [550, 23] width 771 height 74
